Goal: Information Seeking & Learning: Learn about a topic

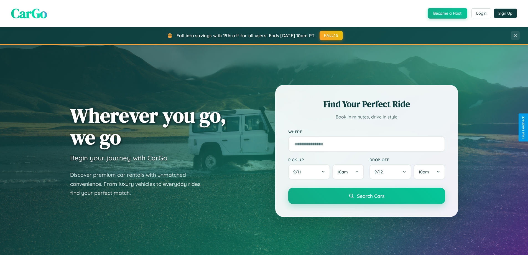
scroll to position [1066, 0]
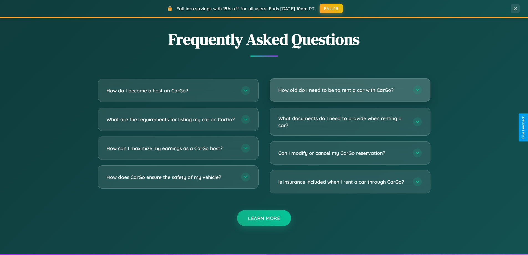
click at [350, 90] on h3 "How old do I need to be to rent a car with CarGo?" at bounding box center [342, 89] width 129 height 7
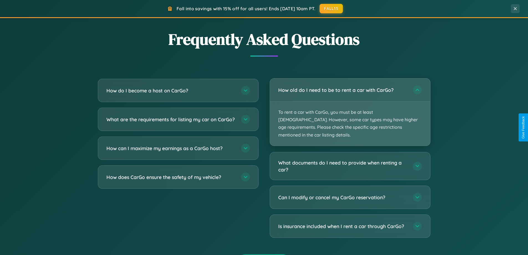
click at [350, 108] on p "To rent a car with CarGo, you must be at least [DEMOGRAPHIC_DATA]. However, som…" at bounding box center [350, 123] width 160 height 44
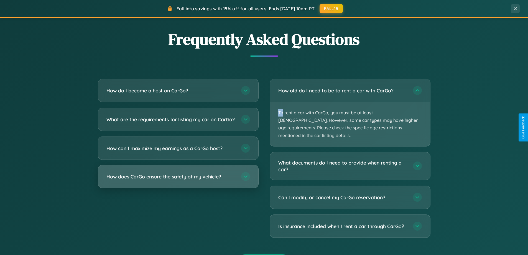
click at [178, 180] on h3 "How does CarGo ensure the safety of my vehicle?" at bounding box center [170, 176] width 129 height 7
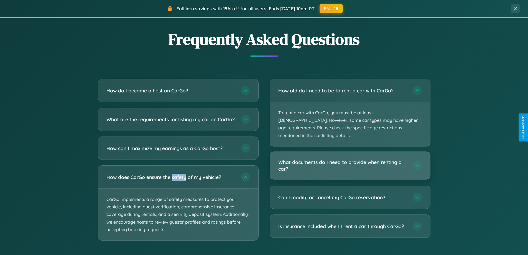
click at [350, 158] on h3 "What documents do I need to provide when renting a car?" at bounding box center [342, 165] width 129 height 14
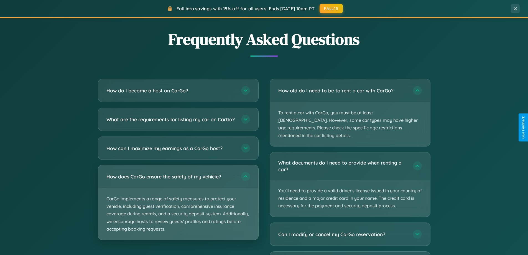
click at [178, 207] on p "CarGo implements a range of safety measures to protect your vehicle, including …" at bounding box center [178, 214] width 160 height 52
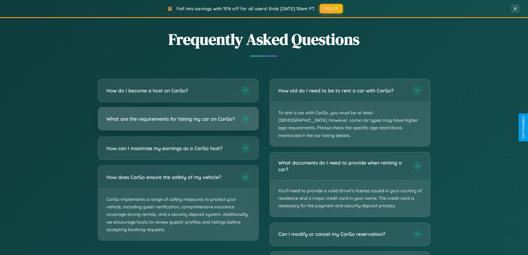
click at [178, 121] on h3 "What are the requirements for listing my car on CarGo?" at bounding box center [170, 118] width 129 height 7
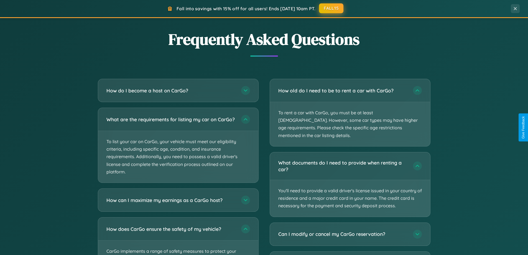
click at [331, 9] on button "FALL15" at bounding box center [331, 8] width 24 height 10
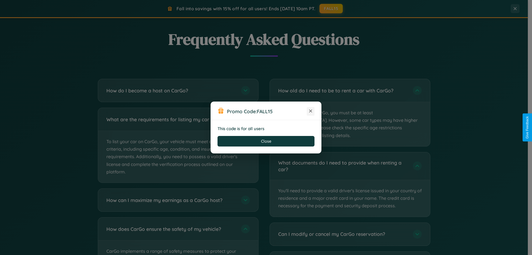
click at [311, 111] on icon at bounding box center [311, 111] width 6 height 6
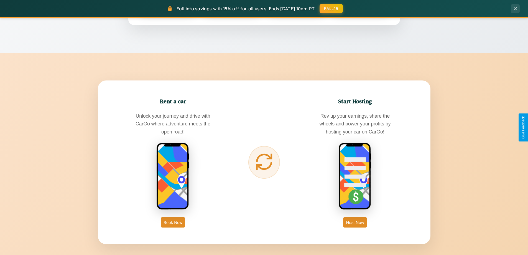
scroll to position [381, 0]
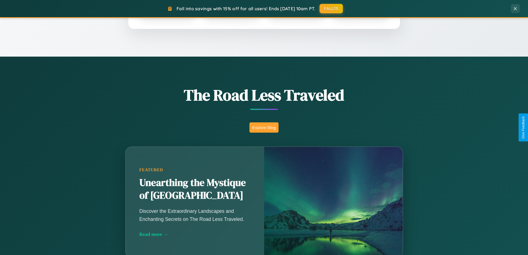
click at [264, 127] on button "Explore Blog" at bounding box center [263, 127] width 29 height 10
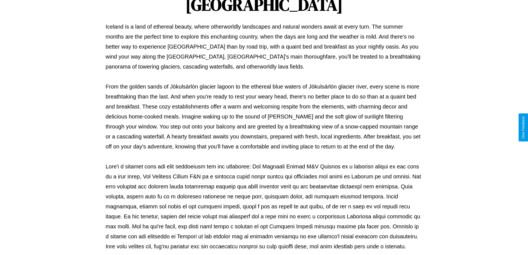
scroll to position [179, 0]
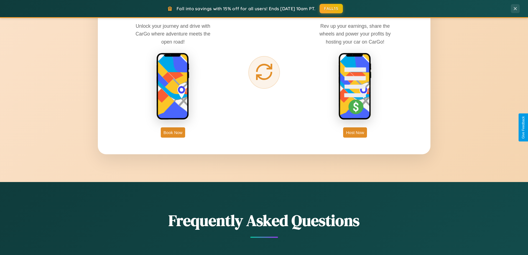
scroll to position [890, 0]
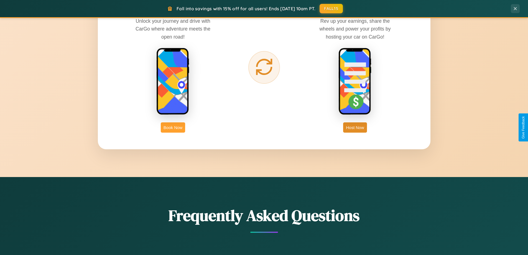
click at [173, 127] on button "Book Now" at bounding box center [173, 127] width 24 height 10
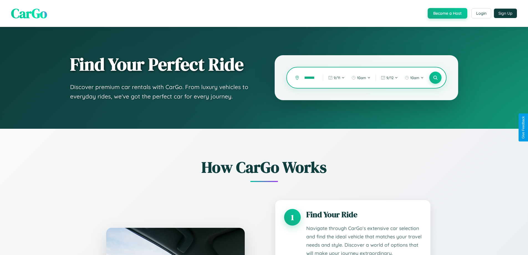
scroll to position [0, 16]
type input "**********"
